Goal: Task Accomplishment & Management: Use online tool/utility

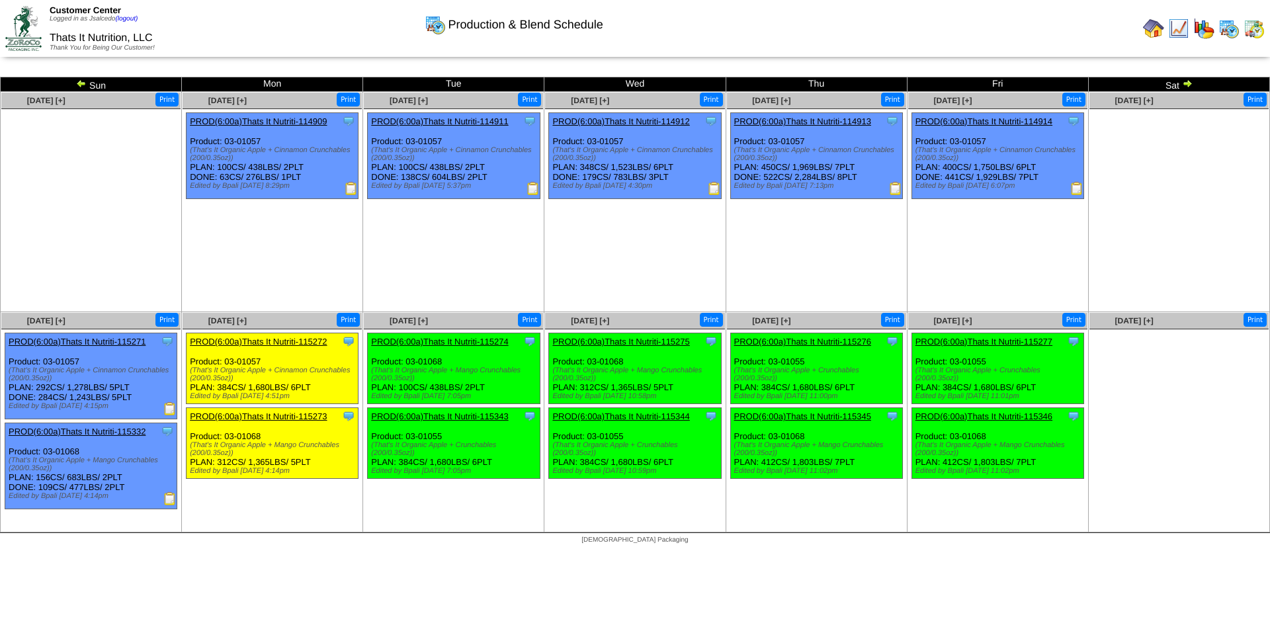
click at [1178, 27] on img at bounding box center [1178, 28] width 21 height 21
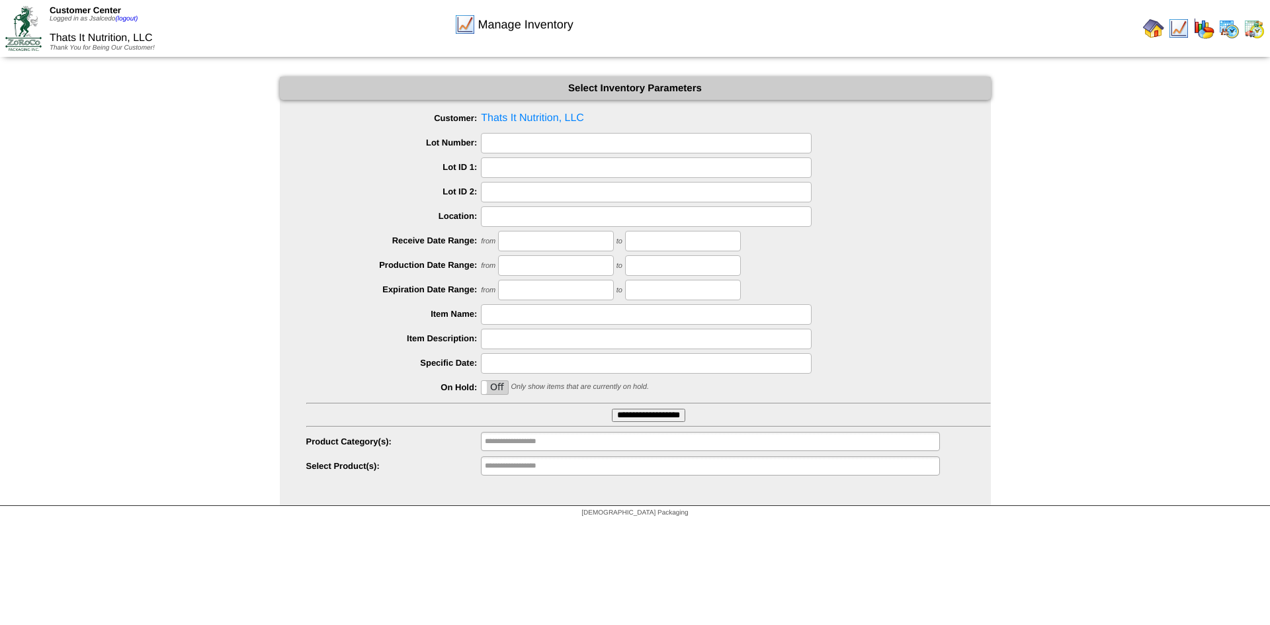
click at [647, 418] on input "**********" at bounding box center [648, 415] width 73 height 13
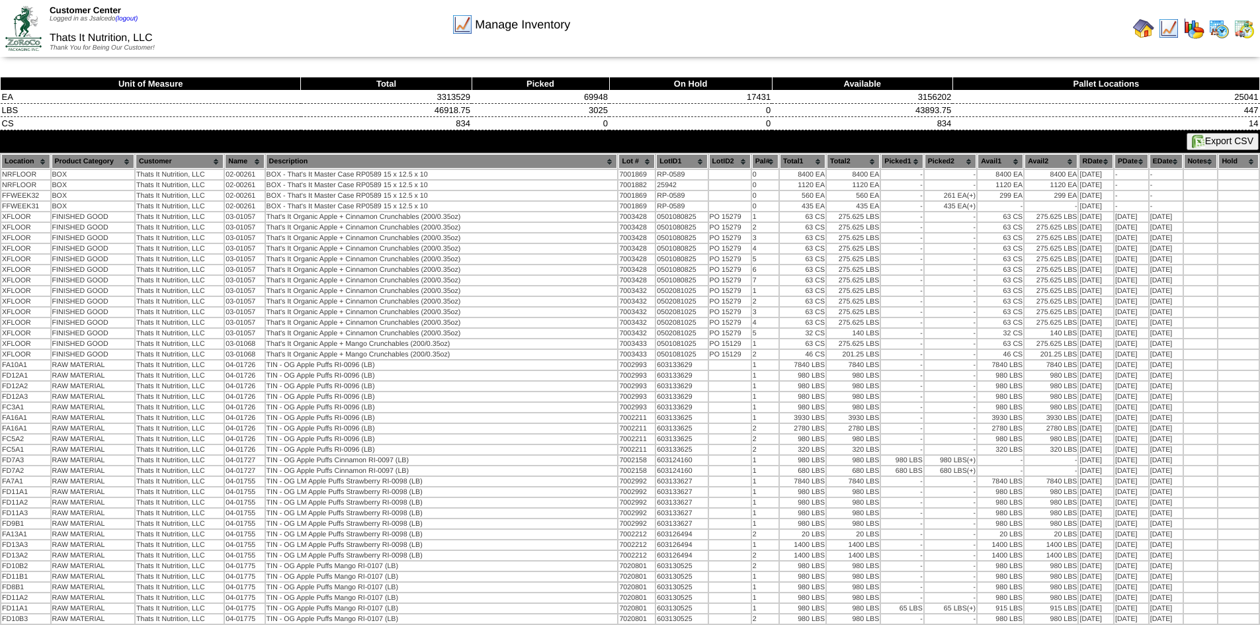
click at [1227, 141] on button "Export CSV" at bounding box center [1222, 141] width 72 height 17
